Goal: Navigation & Orientation: Find specific page/section

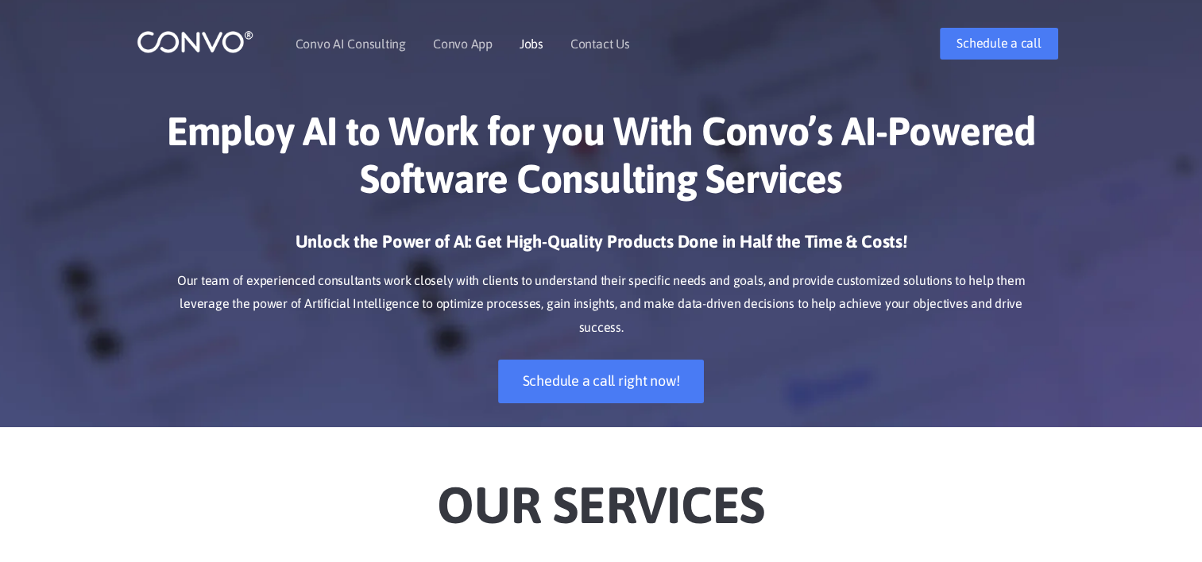
click at [531, 41] on link "Jobs" at bounding box center [532, 43] width 24 height 13
click at [520, 38] on link "Jobs" at bounding box center [532, 43] width 24 height 13
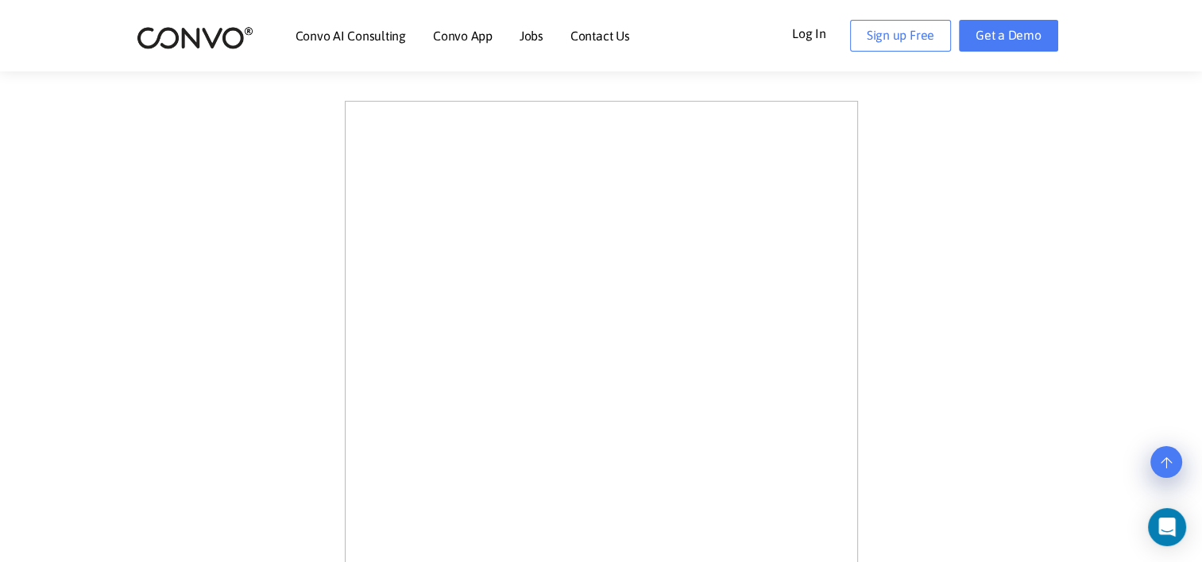
scroll to position [284, 0]
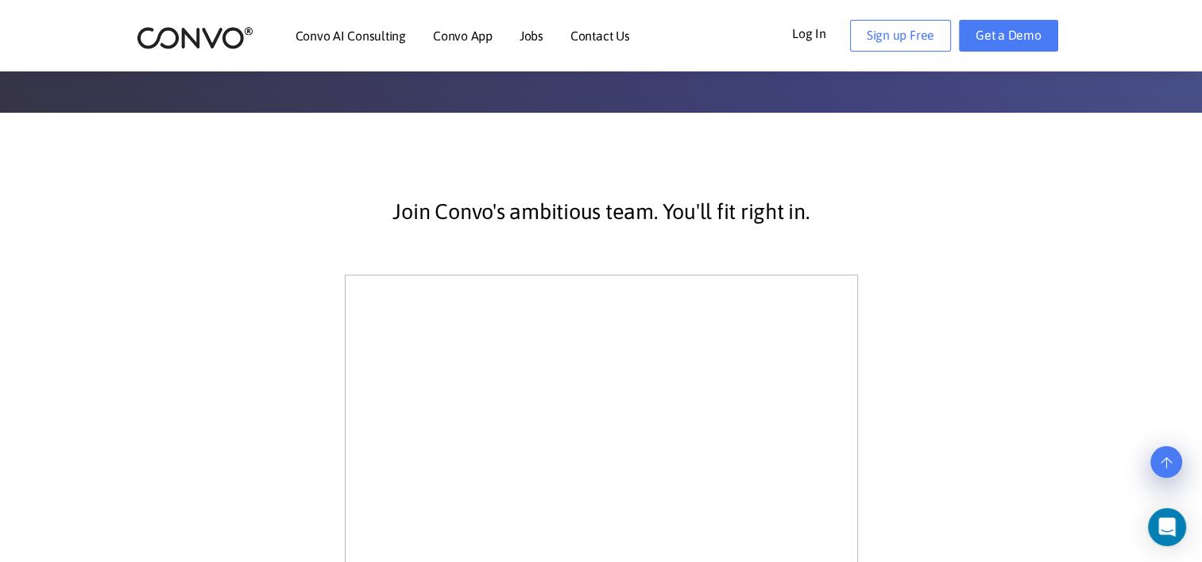
drag, startPoint x: 1198, startPoint y: 133, endPoint x: 826, endPoint y: 147, distance: 372.1
click at [366, 35] on link "Convo AI Consulting" at bounding box center [351, 35] width 110 height 13
